Goal: Task Accomplishment & Management: Complete application form

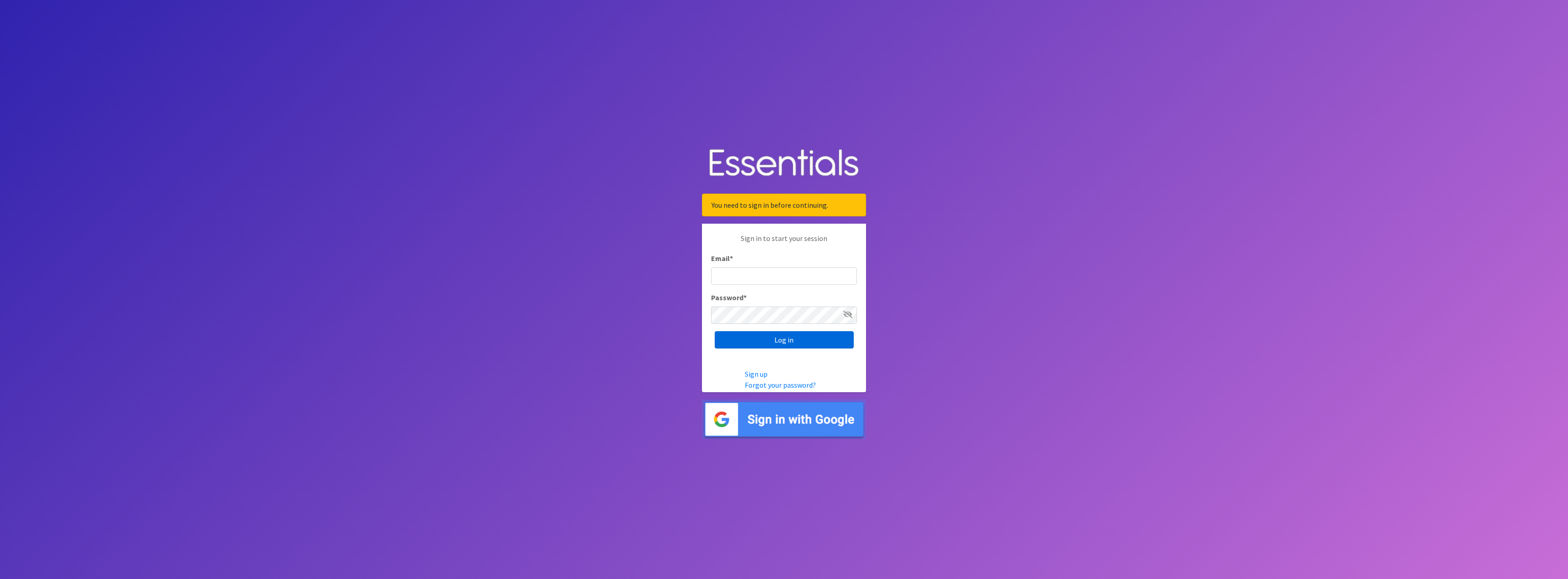
type input "[EMAIL_ADDRESS][DOMAIN_NAME]"
click at [758, 340] on input "Log in" at bounding box center [784, 340] width 139 height 17
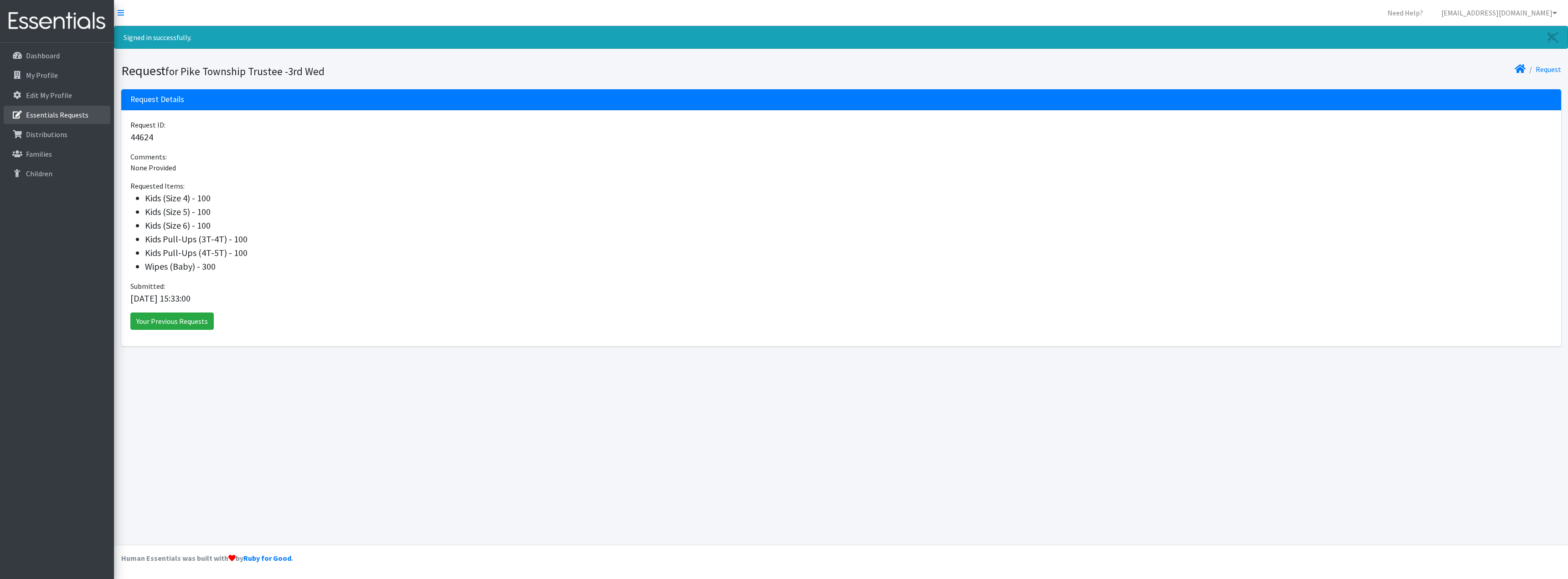
click at [82, 111] on p "Essentials Requests" at bounding box center [57, 114] width 62 height 9
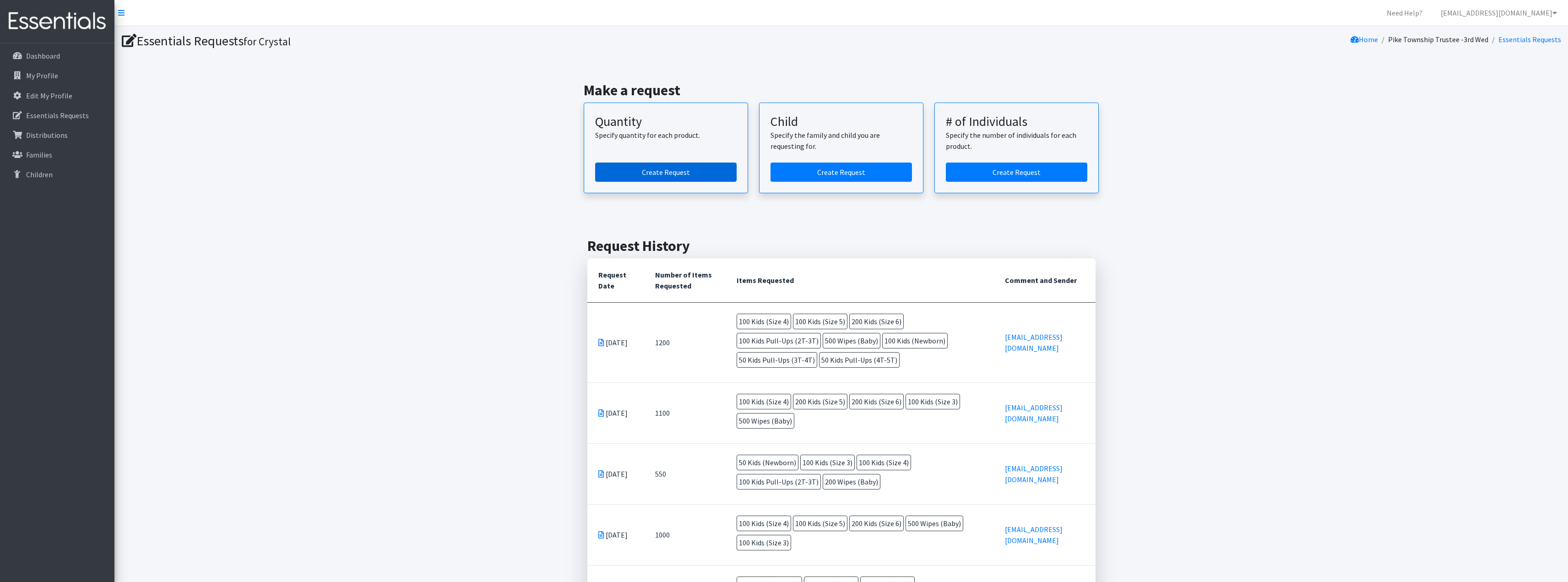
click at [668, 170] on link "Create Request" at bounding box center [666, 172] width 141 height 19
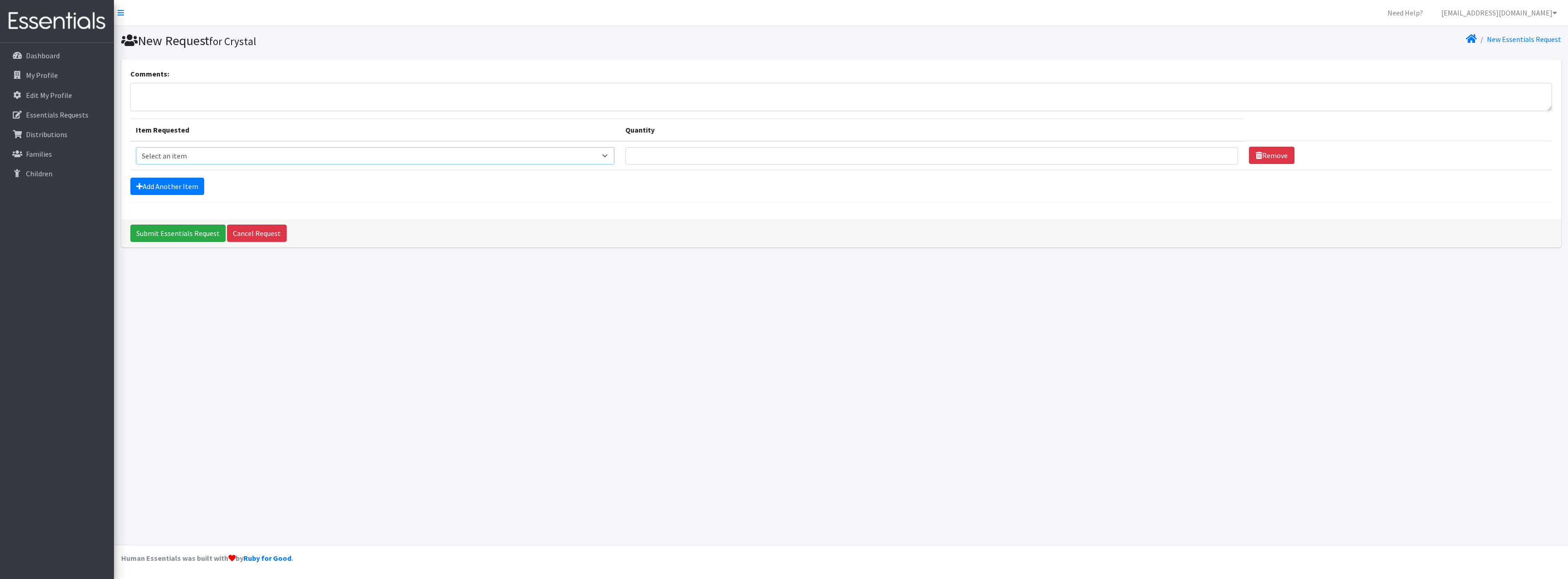
click at [204, 158] on select "Select an item Kids (Newborn) Kids (Size 1) Kids (Size 2) Kids (Size 3) Kids (S…" at bounding box center [375, 156] width 478 height 17
select select "3418"
click at [135, 147] on select "Select an item Kids (Newborn) Kids (Size 1) Kids (Size 2) Kids (Size 3) Kids (S…" at bounding box center [375, 156] width 478 height 17
click at [671, 153] on input "Quantity" at bounding box center [932, 156] width 613 height 17
type input "500"
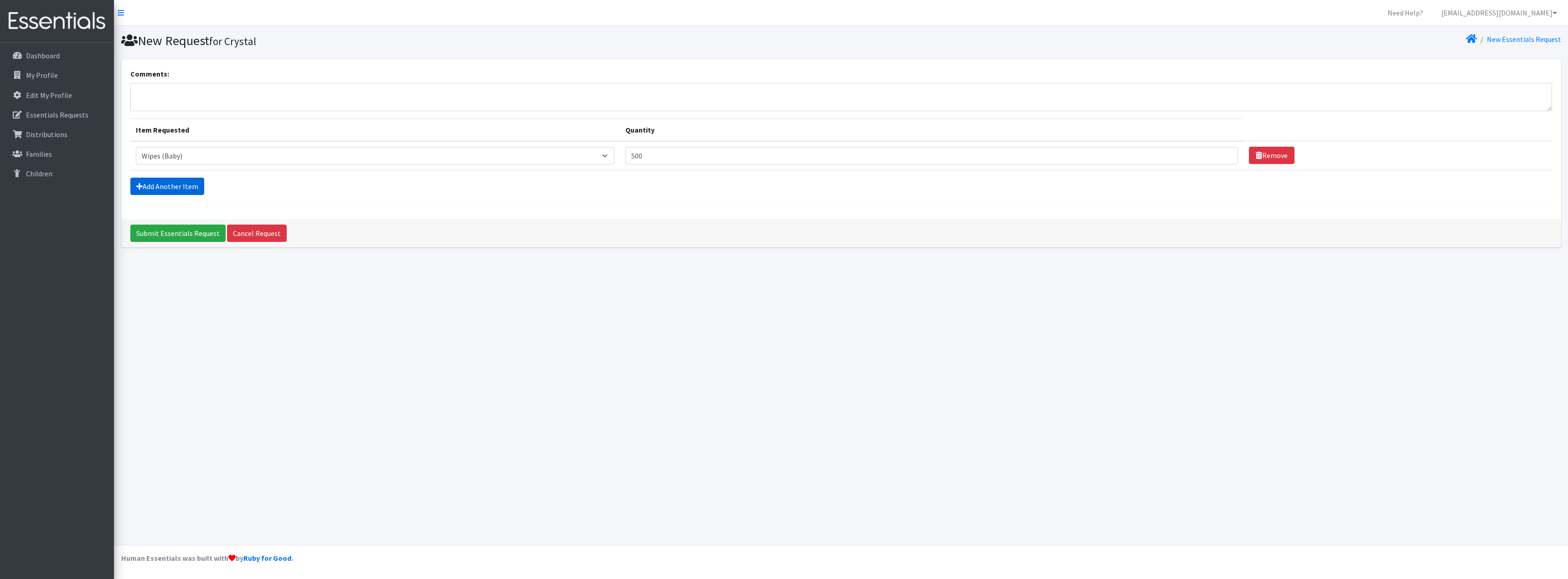
click at [180, 188] on link "Add Another Item" at bounding box center [167, 186] width 74 height 17
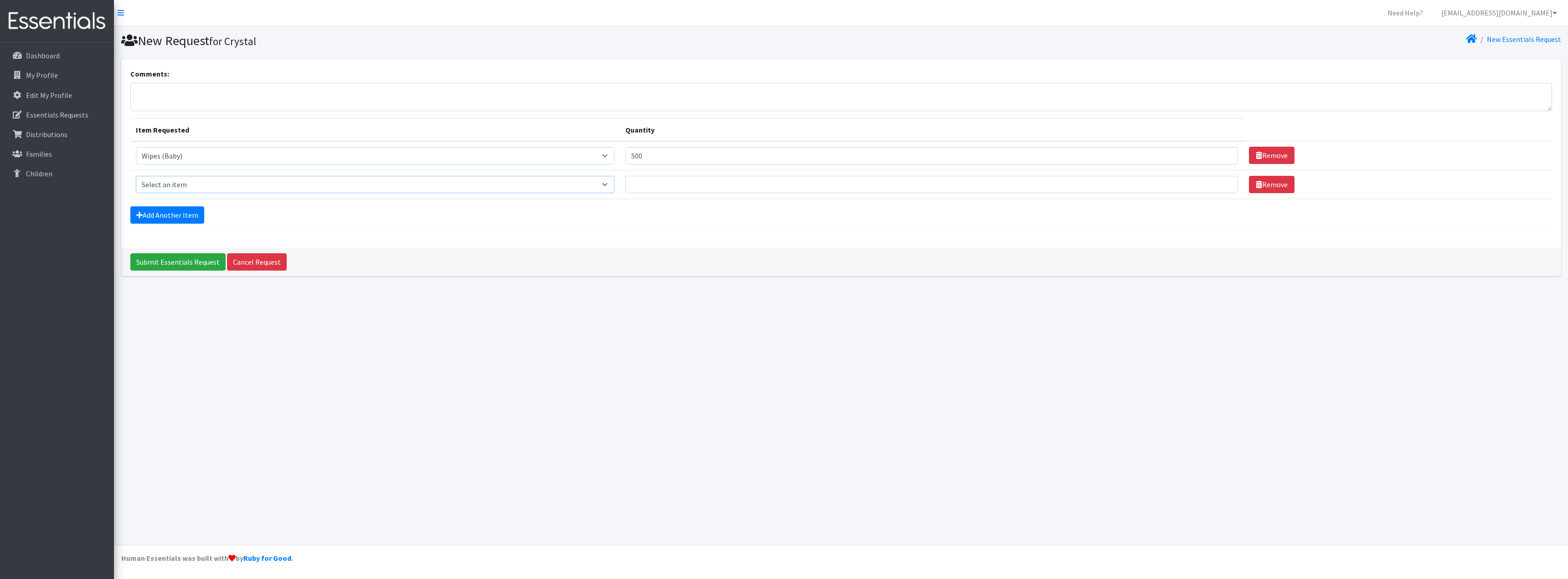
click at [185, 186] on select "Select an item Kids (Newborn) Kids (Size 1) Kids (Size 2) Kids (Size 3) Kids (S…" at bounding box center [375, 185] width 478 height 17
select select "3393"
click at [135, 176] on select "Select an item Kids (Newborn) Kids (Size 1) Kids (Size 2) Kids (Size 3) Kids (S…" at bounding box center [375, 185] width 478 height 17
click at [692, 181] on input "Quantity" at bounding box center [932, 185] width 613 height 17
type input "100"
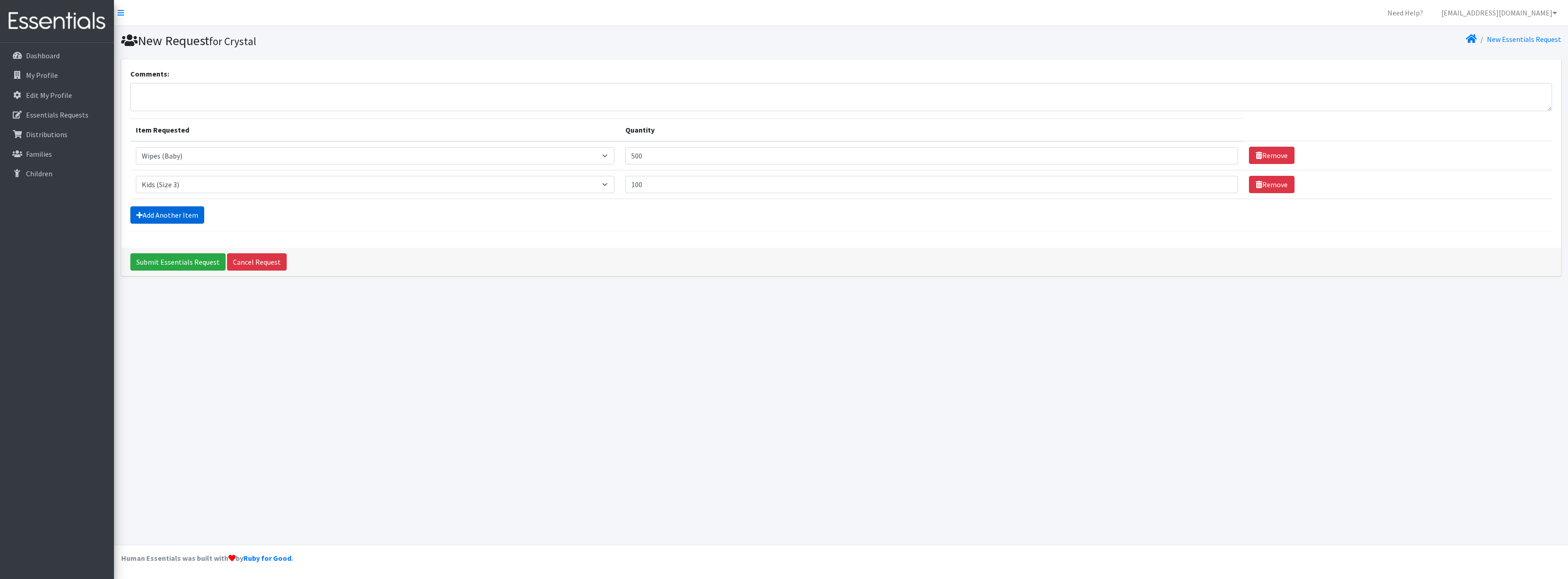
click at [201, 217] on link "Add Another Item" at bounding box center [167, 215] width 74 height 17
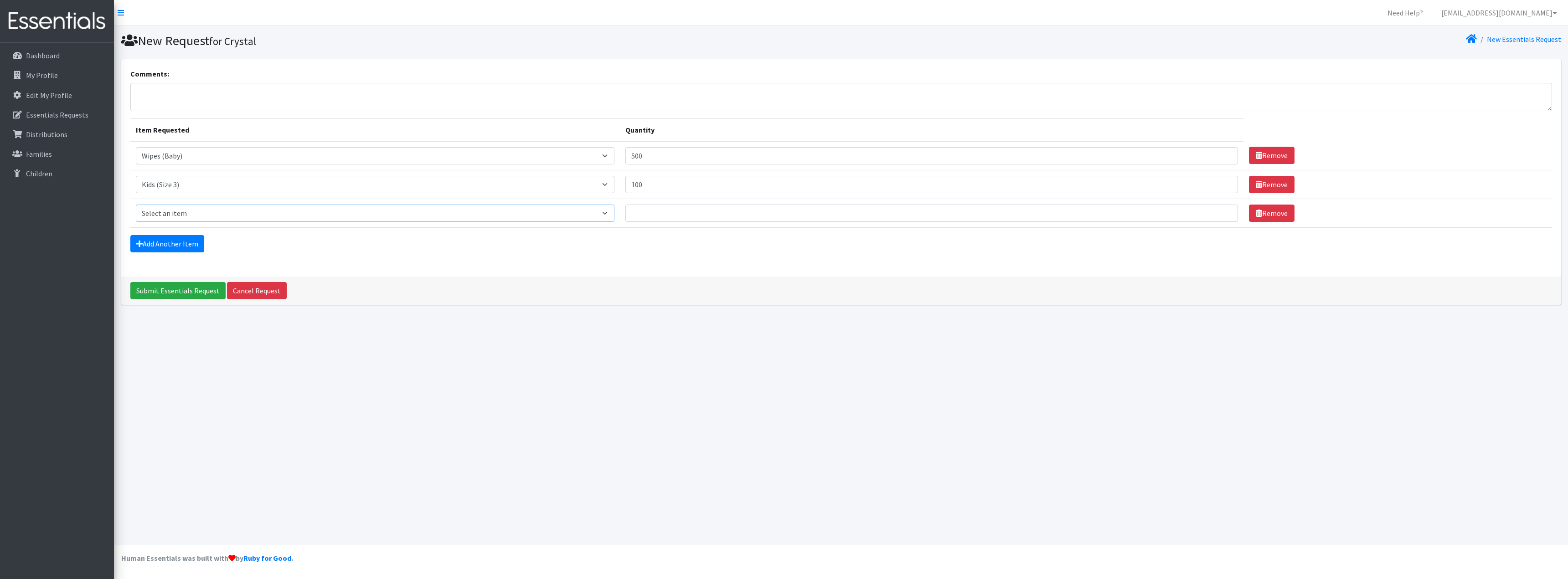
click at [238, 213] on select "Select an item Kids (Newborn) Kids (Size 1) Kids (Size 2) Kids (Size 3) Kids (S…" at bounding box center [375, 213] width 478 height 17
select select "3394"
click at [135, 204] on select "Select an item Kids (Newborn) Kids (Size 1) Kids (Size 2) Kids (Size 3) Kids (S…" at bounding box center [375, 213] width 478 height 17
click at [662, 213] on input "Quantity" at bounding box center [932, 213] width 613 height 17
type input "100"
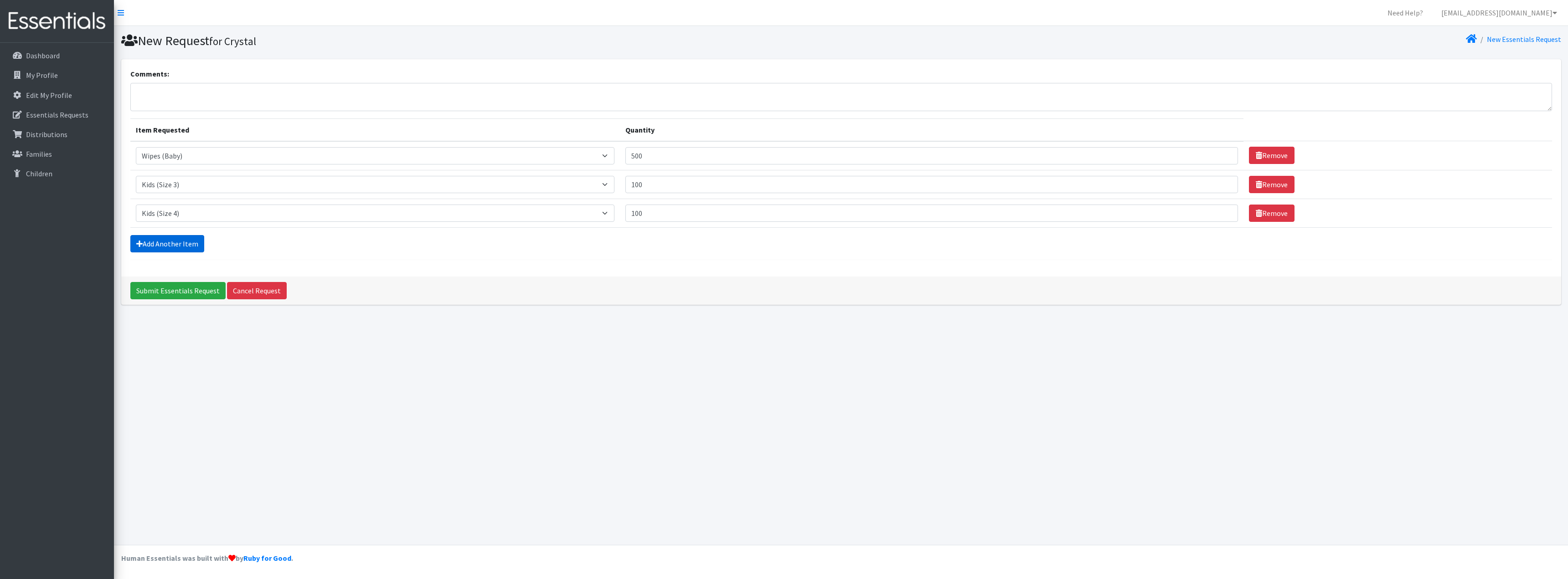
click at [183, 249] on link "Add Another Item" at bounding box center [167, 244] width 74 height 17
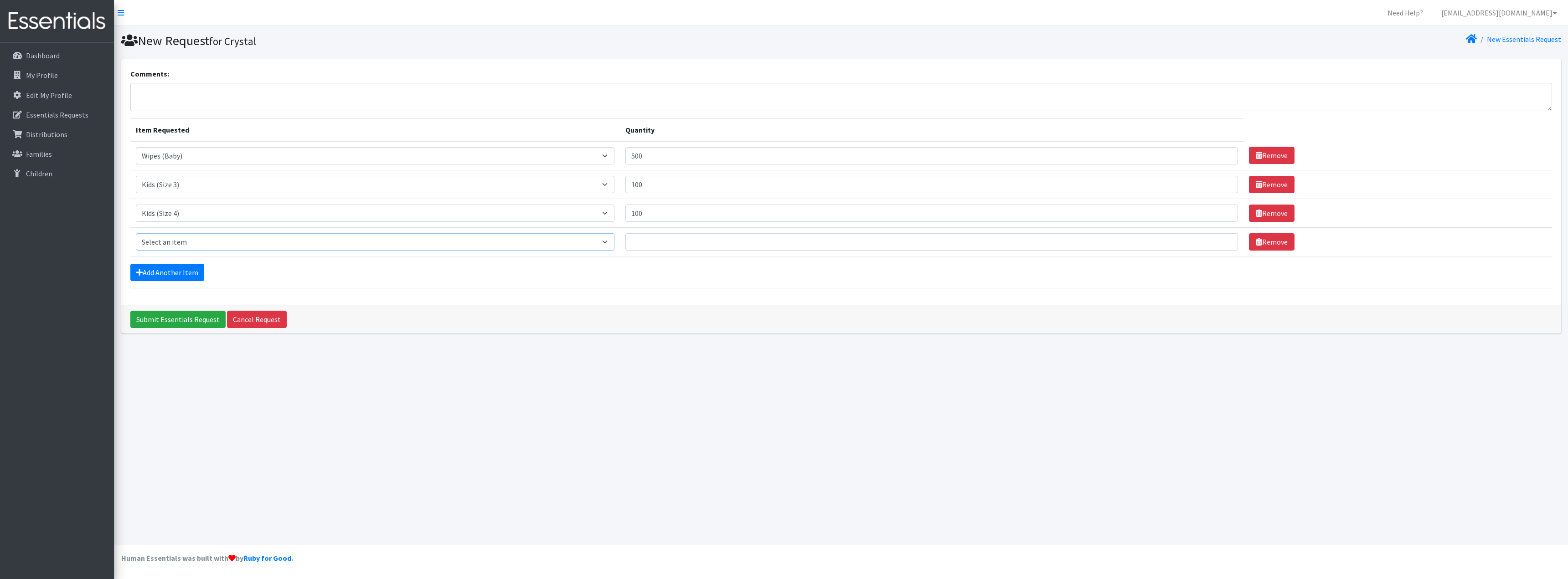
click at [222, 248] on select "Select an item Kids (Newborn) Kids (Size 1) Kids (Size 2) Kids (Size 3) Kids (S…" at bounding box center [375, 242] width 478 height 17
select select "3407"
click at [135, 233] on select "Select an item Kids (Newborn) Kids (Size 1) Kids (Size 2) Kids (Size 3) Kids (S…" at bounding box center [375, 242] width 478 height 17
click at [651, 241] on input "Quantity" at bounding box center [932, 242] width 613 height 17
type input "100"
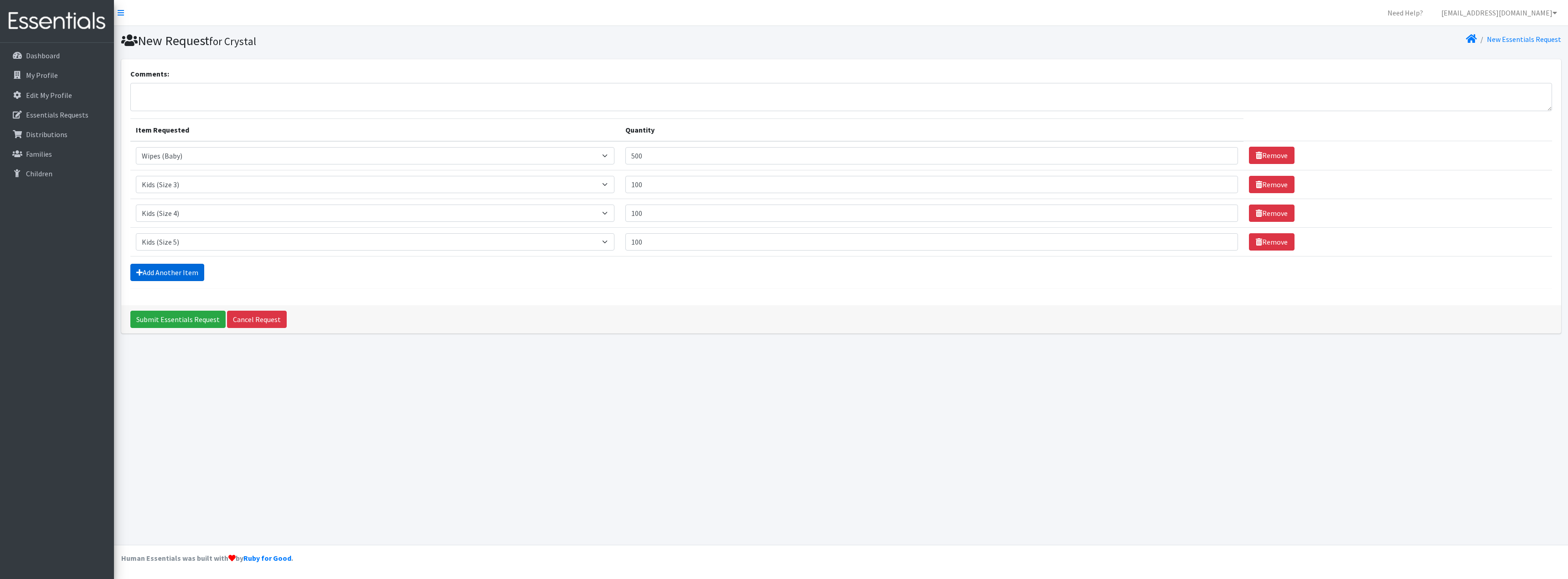
click at [190, 272] on link "Add Another Item" at bounding box center [167, 272] width 74 height 17
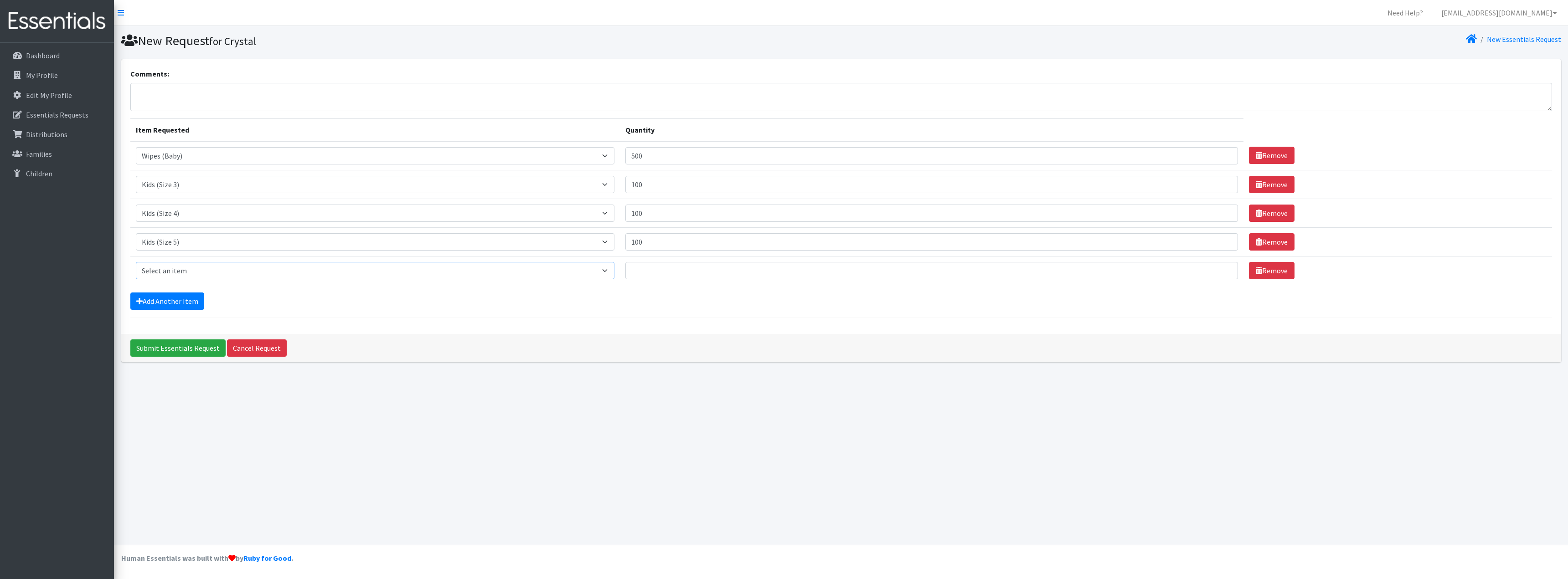
click at [217, 268] on select "Select an item Kids (Newborn) Kids (Size 1) Kids (Size 2) Kids (Size 3) Kids (S…" at bounding box center [375, 271] width 478 height 17
select select "3419"
click at [135, 262] on select "Select an item Kids (Newborn) Kids (Size 1) Kids (Size 2) Kids (Size 3) Kids (S…" at bounding box center [375, 271] width 478 height 17
click at [675, 271] on input "Quantity" at bounding box center [932, 271] width 613 height 17
drag, startPoint x: 664, startPoint y: 260, endPoint x: 654, endPoint y: 267, distance: 12.2
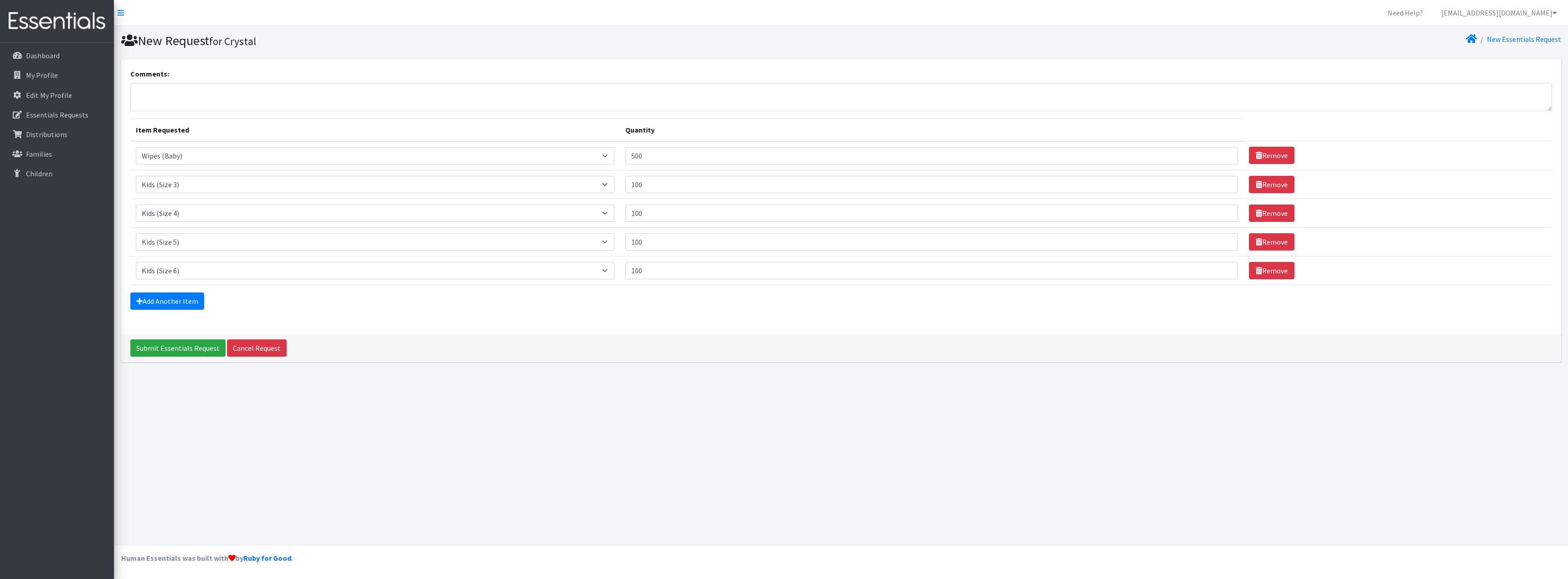
click at [663, 260] on td "Quantity 100" at bounding box center [931, 270] width 624 height 29
drag, startPoint x: 655, startPoint y: 273, endPoint x: 597, endPoint y: 268, distance: 58.2
click at [598, 267] on tr "Item Requested Select an item Kids (Newborn) Kids (Size 1) Kids (Size 2) Kids (…" at bounding box center [841, 270] width 1422 height 29
type input "200"
click at [188, 303] on link "Add Another Item" at bounding box center [167, 301] width 74 height 17
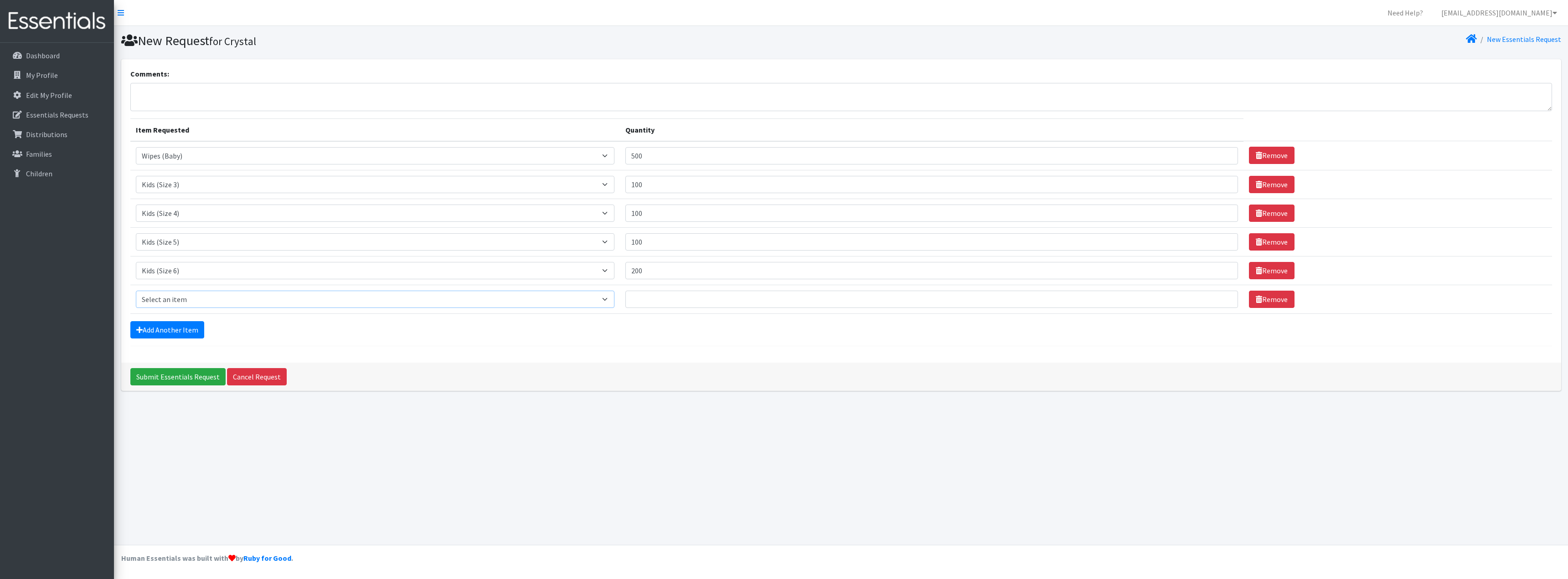
click at [188, 303] on select "Select an item Kids (Newborn) Kids (Size 1) Kids (Size 2) Kids (Size 3) Kids (S…" at bounding box center [375, 299] width 478 height 17
select select "3415"
click at [135, 291] on select "Select an item Kids (Newborn) Kids (Size 1) Kids (Size 2) Kids (Size 3) Kids (S…" at bounding box center [375, 299] width 478 height 17
click at [664, 301] on input "Quantity" at bounding box center [932, 299] width 613 height 17
type input "100"
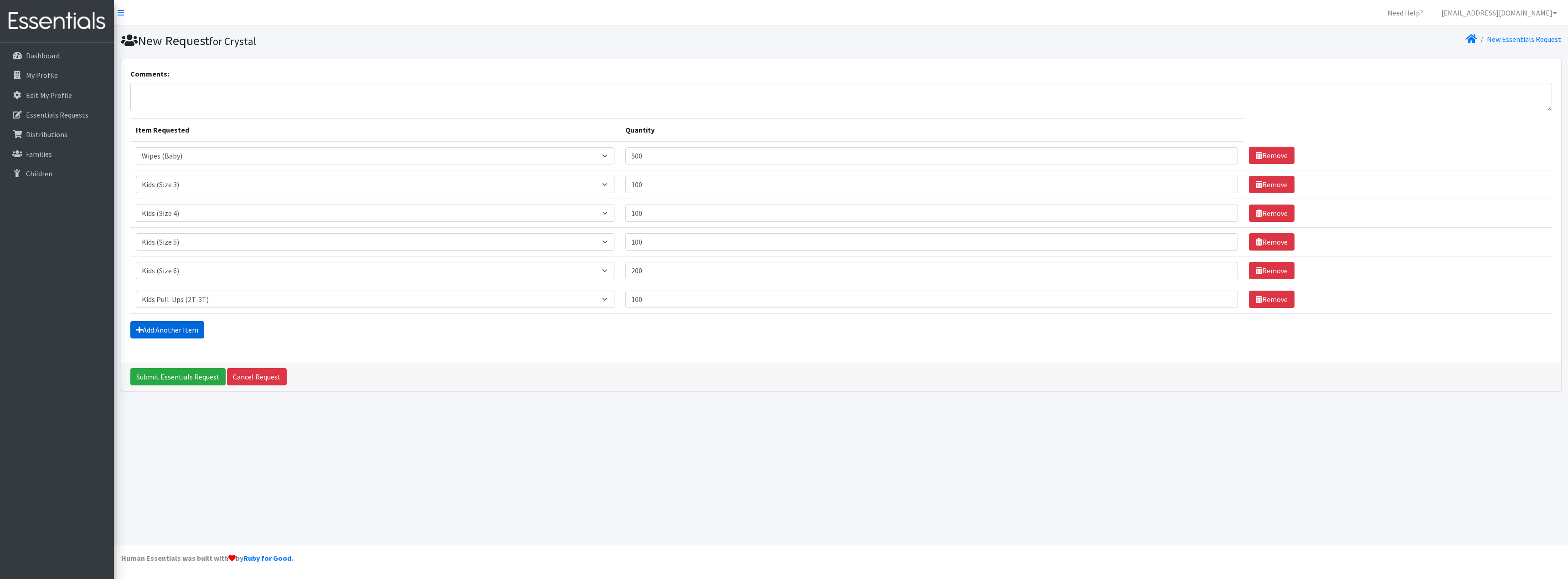
click at [177, 334] on link "Add Another Item" at bounding box center [167, 330] width 74 height 17
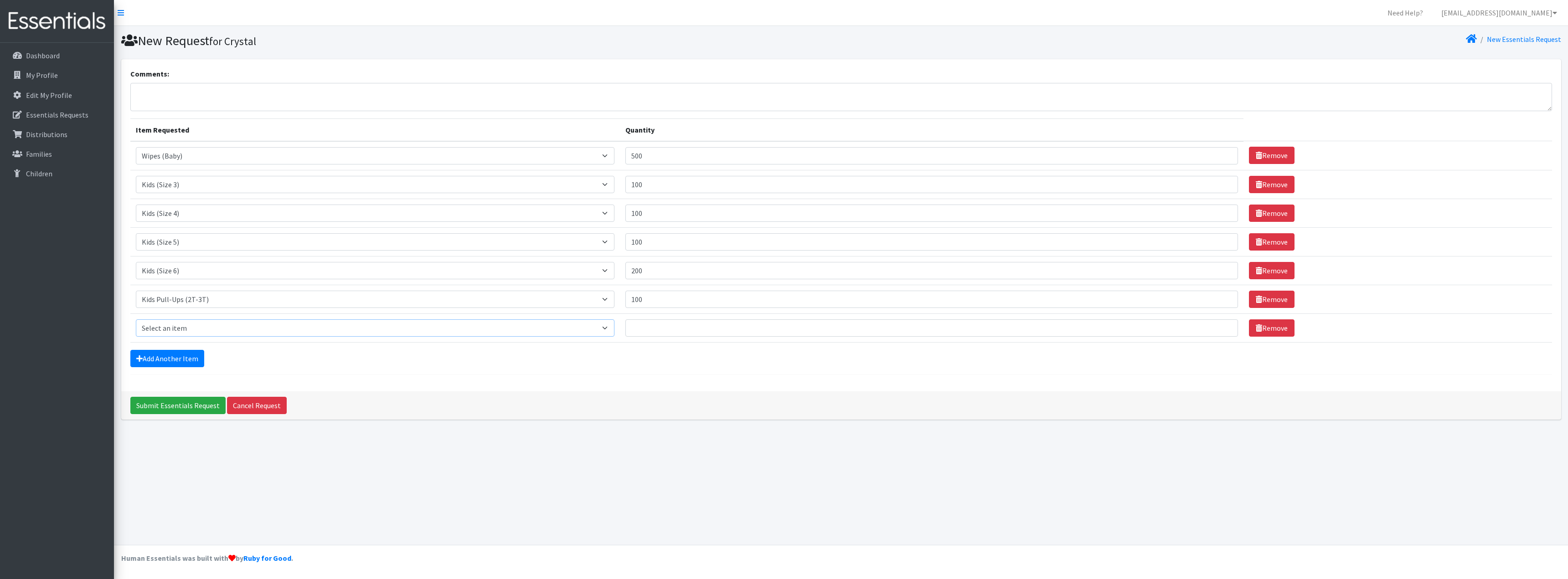
click at [206, 326] on select "Select an item Kids (Newborn) Kids (Size 1) Kids (Size 2) Kids (Size 3) Kids (S…" at bounding box center [375, 328] width 478 height 17
click at [893, 496] on div "New Request for Crystal New Essentials Request Comments: Item Requested Quantit…" at bounding box center [841, 286] width 1454 height 519
click at [464, 325] on select "Select an item Kids (Newborn) Kids (Size 1) Kids (Size 2) Kids (Size 3) Kids (S…" at bounding box center [375, 328] width 478 height 17
click at [673, 217] on input "100" at bounding box center [932, 213] width 613 height 17
drag, startPoint x: 671, startPoint y: 210, endPoint x: 620, endPoint y: 204, distance: 51.4
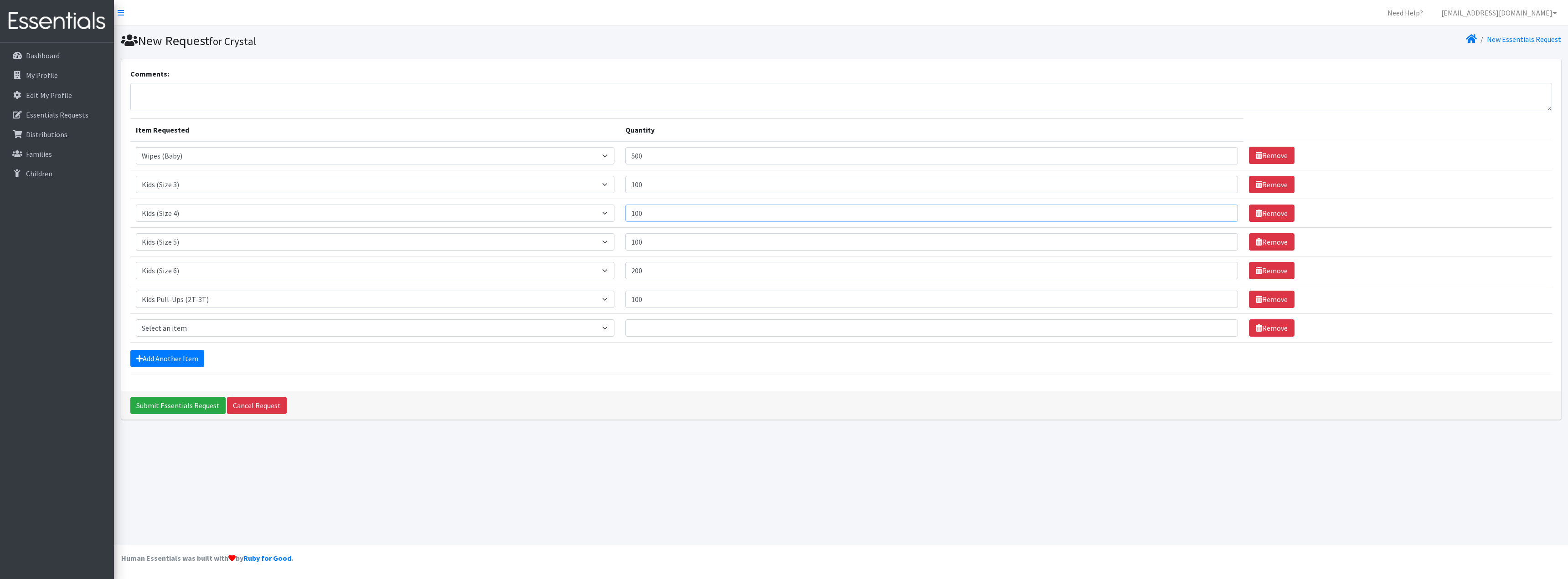
click at [620, 204] on tr "Item Requested Select an item Kids (Newborn) Kids (Size 1) Kids (Size 2) Kids (…" at bounding box center [841, 213] width 1422 height 29
click at [197, 325] on select "Select an item Kids (Newborn) Kids (Size 1) Kids (Size 2) Kids (Size 3) Kids (S…" at bounding box center [375, 328] width 478 height 17
select select "3408"
click at [135, 320] on select "Select an item Kids (Newborn) Kids (Size 1) Kids (Size 2) Kids (Size 3) Kids (S…" at bounding box center [375, 328] width 478 height 17
click at [659, 324] on input "Quantity" at bounding box center [932, 328] width 613 height 17
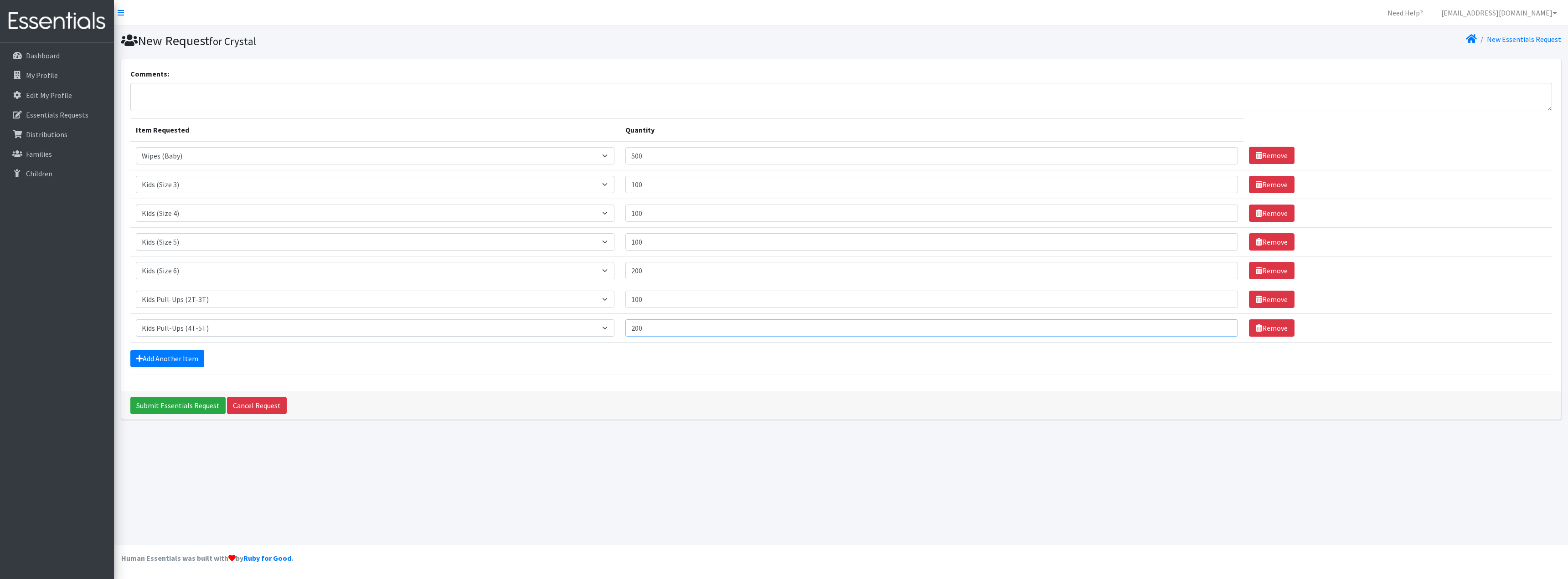
type input "200"
click at [714, 478] on div "New Request for Crystal New Essentials Request Comments: Item Requested Quantit…" at bounding box center [841, 286] width 1454 height 519
click at [192, 405] on input "Submit Essentials Request" at bounding box center [178, 406] width 95 height 17
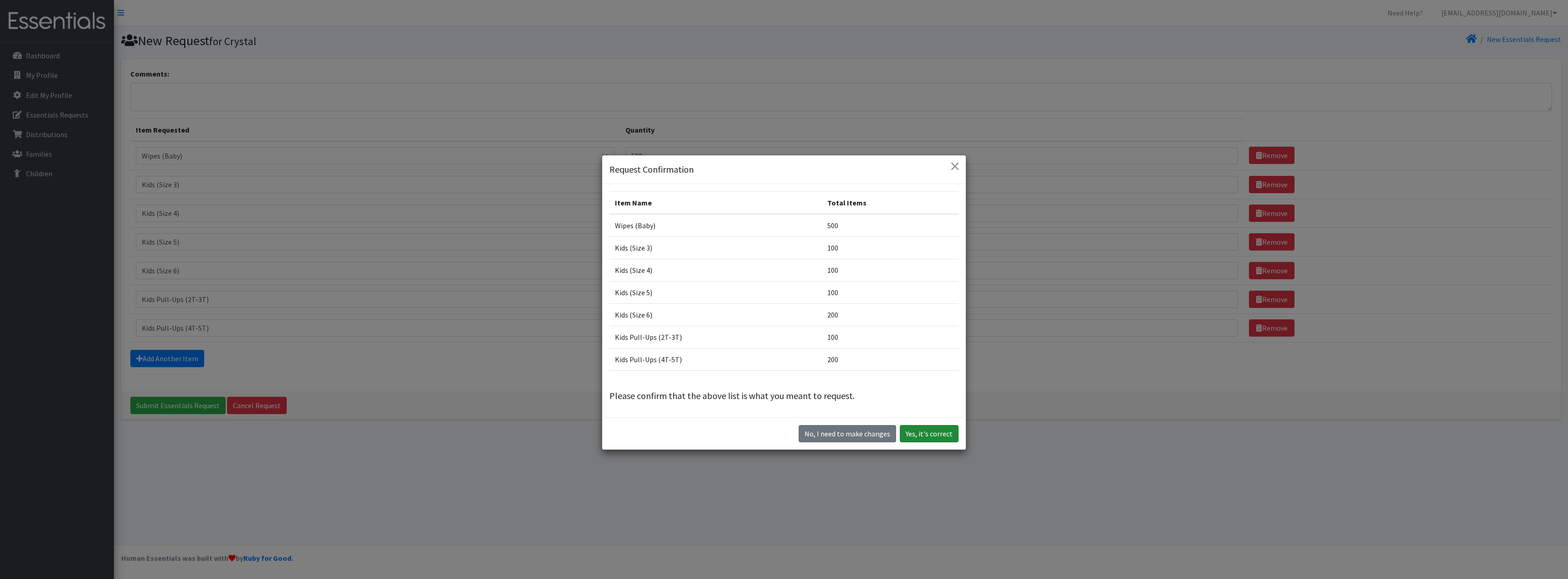
click at [939, 436] on button "Yes, it's correct" at bounding box center [929, 434] width 59 height 17
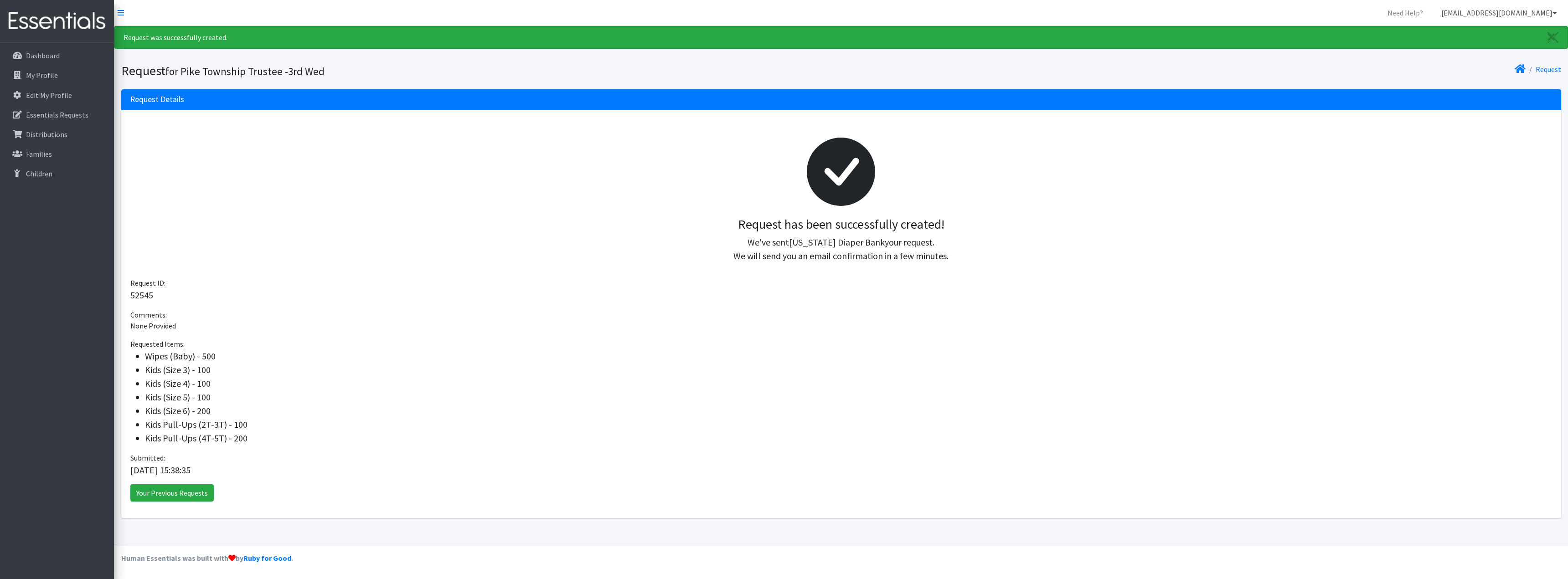
click at [1535, 6] on link "[EMAIL_ADDRESS][DOMAIN_NAME]" at bounding box center [1499, 12] width 130 height 18
click at [1474, 72] on link "Logout" at bounding box center [1500, 70] width 127 height 18
